Goal: Transaction & Acquisition: Download file/media

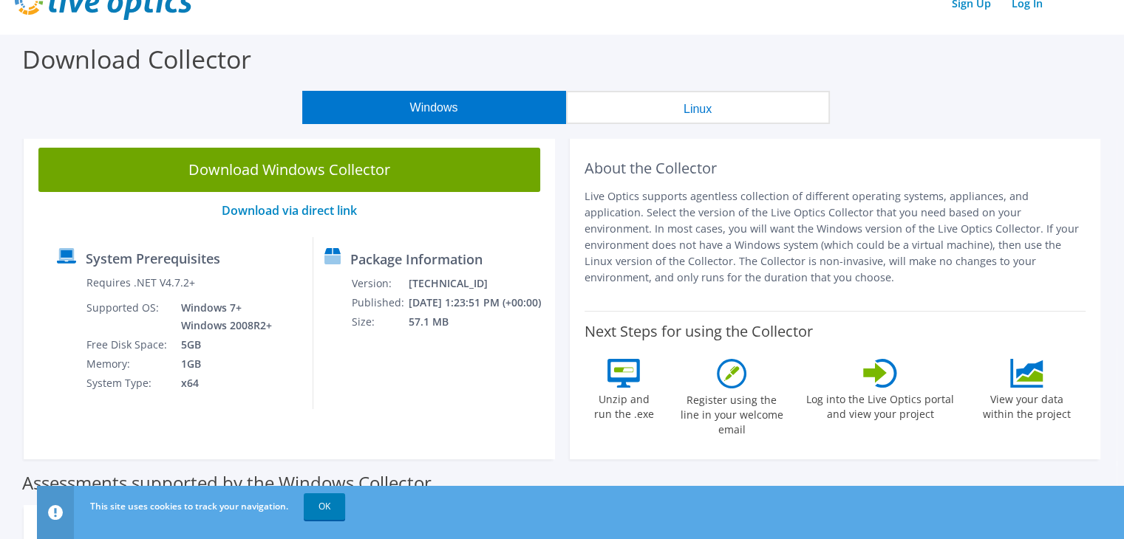
scroll to position [30, 0]
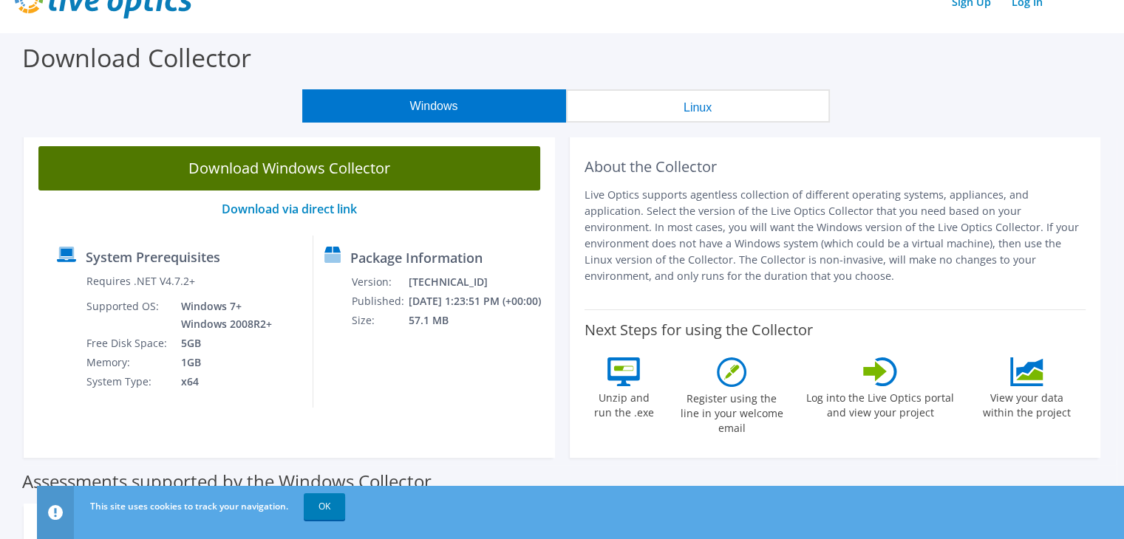
click at [364, 159] on link "Download Windows Collector" at bounding box center [289, 168] width 502 height 44
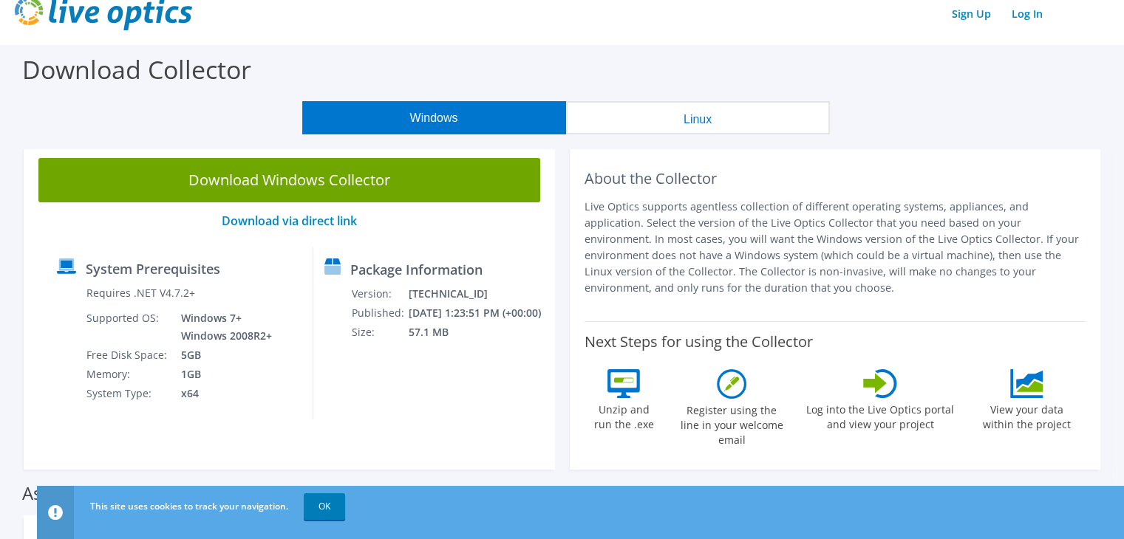
scroll to position [21, 0]
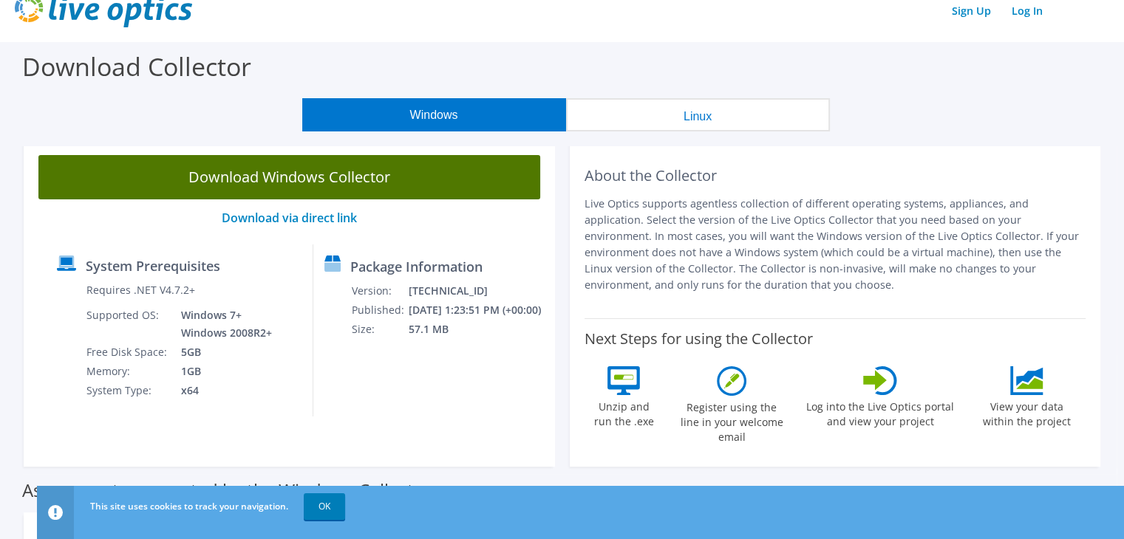
click at [434, 170] on link "Download Windows Collector" at bounding box center [289, 177] width 502 height 44
